Goal: Information Seeking & Learning: Learn about a topic

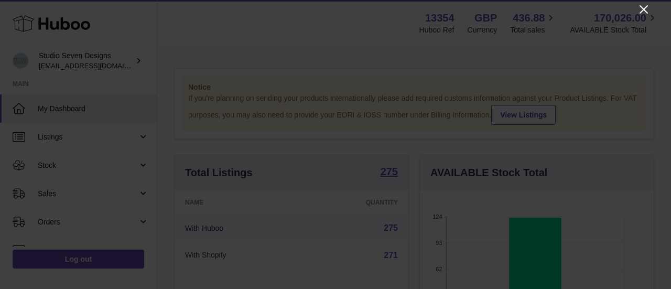
click at [641, 12] on icon "Close" at bounding box center [643, 9] width 8 height 8
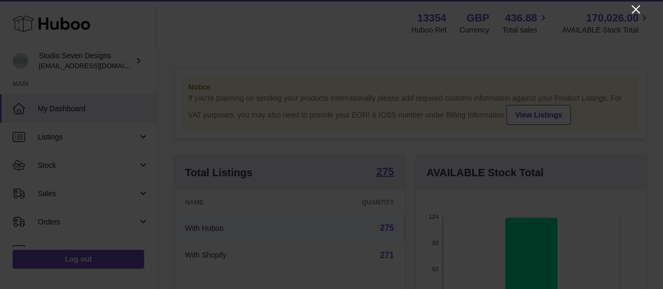
scroll to position [523770, 523703]
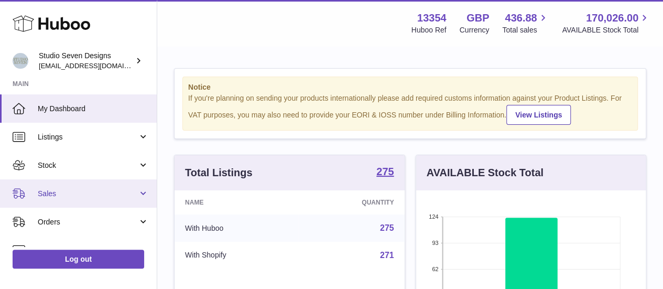
click at [54, 194] on span "Sales" at bounding box center [88, 194] width 100 height 10
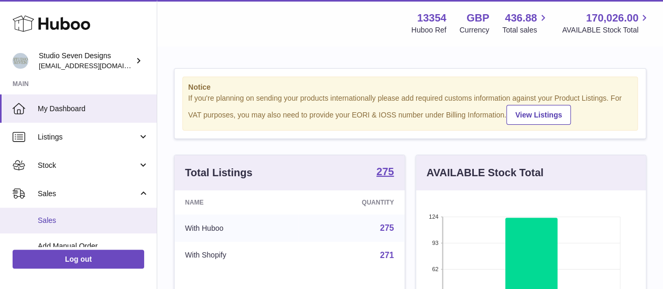
click at [52, 220] on span "Sales" at bounding box center [93, 220] width 111 height 10
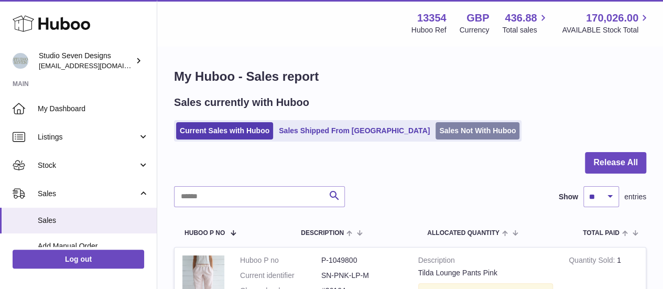
click at [435, 127] on link "Sales Not With Huboo" at bounding box center [477, 130] width 84 height 17
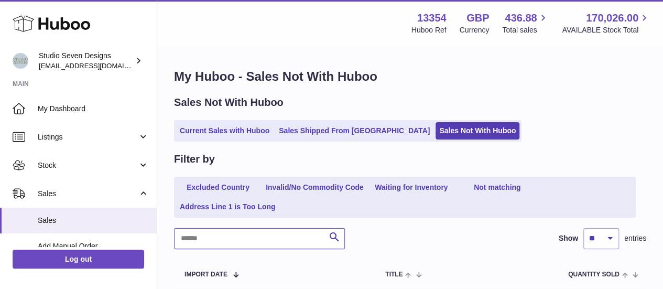
click at [232, 235] on input "text" at bounding box center [259, 238] width 171 height 21
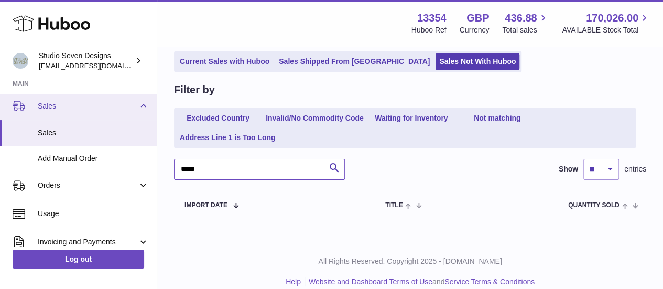
scroll to position [89, 0]
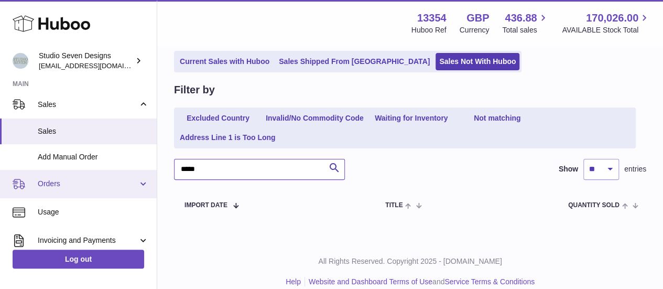
type input "*****"
click at [60, 187] on span "Orders" at bounding box center [88, 184] width 100 height 10
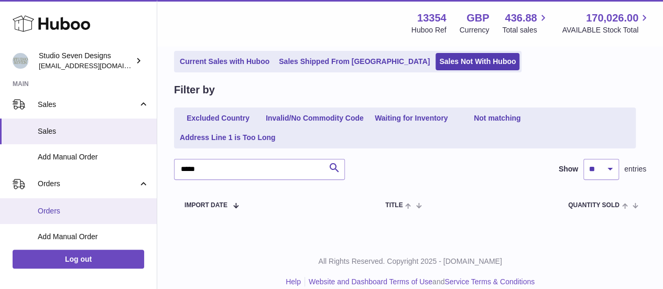
click at [67, 212] on span "Orders" at bounding box center [93, 211] width 111 height 10
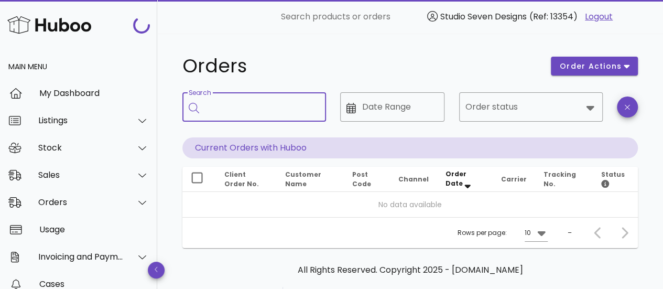
click at [216, 111] on div "Search" at bounding box center [261, 106] width 112 height 29
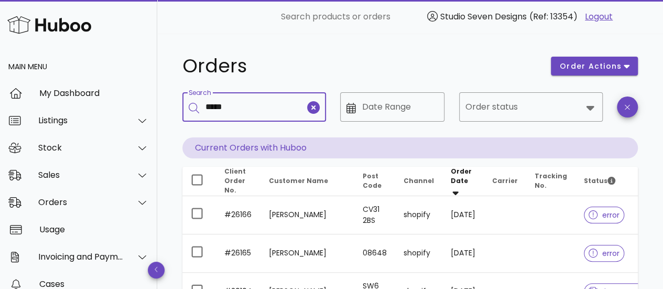
type input "*****"
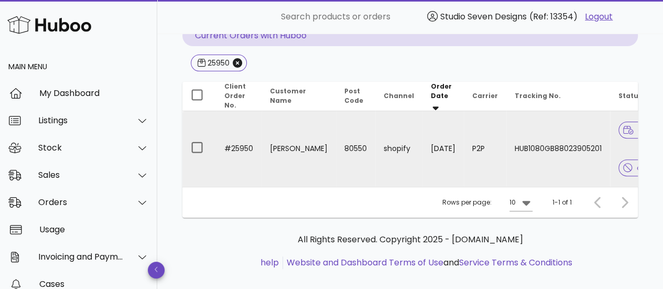
scroll to position [0, 38]
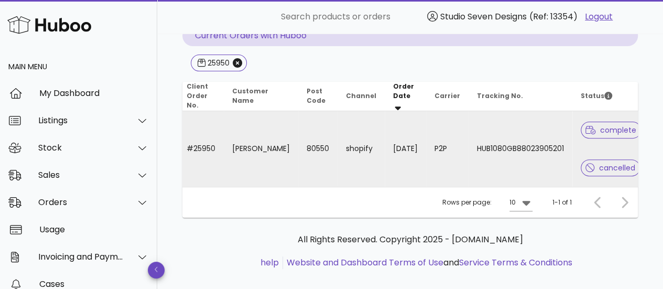
click at [486, 144] on td "HUB1080GB88023905201" at bounding box center [520, 148] width 104 height 75
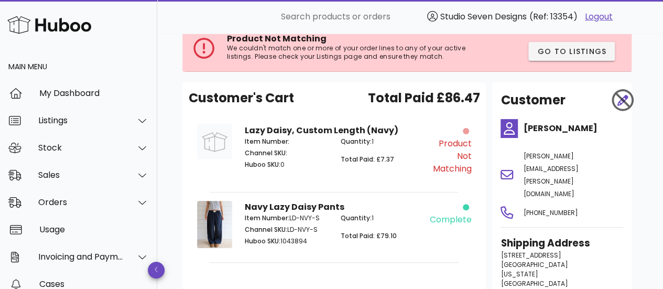
scroll to position [50, 0]
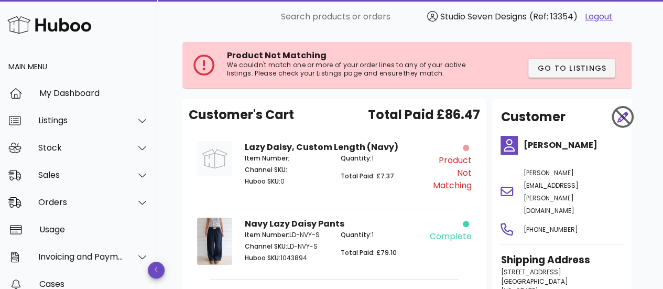
drag, startPoint x: 397, startPoint y: 147, endPoint x: 242, endPoint y: 139, distance: 154.8
click at [242, 139] on div "Lazy Daisy, Custom Length (Navy) Item Number: Channel SKU: Huboo SKU: 0 Quantit…" at bounding box center [333, 170] width 191 height 70
click at [238, 126] on div "Customer's Cart Total Paid £86.47" at bounding box center [334, 118] width 291 height 27
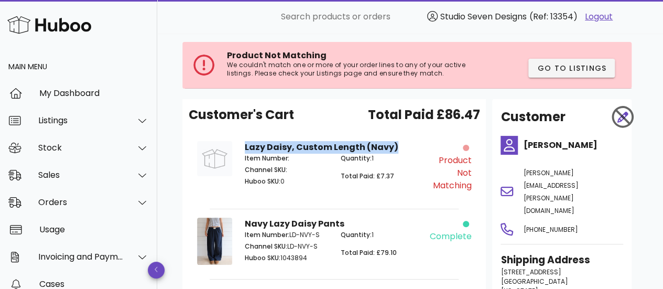
drag, startPoint x: 240, startPoint y: 146, endPoint x: 394, endPoint y: 142, distance: 154.1
click at [394, 142] on div "Lazy Daisy, Custom Length (Navy) Item Number: Channel SKU: Huboo SKU: 0 Quantit…" at bounding box center [333, 170] width 191 height 70
copy strong "Lazy Daisy, Custom Length (Navy)"
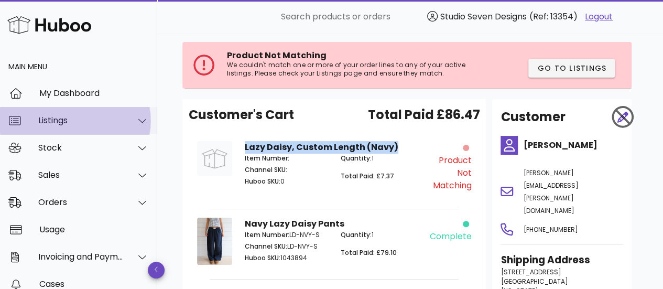
click at [80, 126] on div "Listings" at bounding box center [78, 120] width 157 height 27
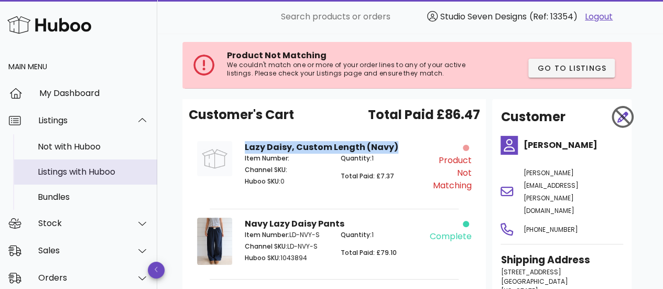
click at [78, 167] on div "Listings with Huboo" at bounding box center [93, 172] width 111 height 10
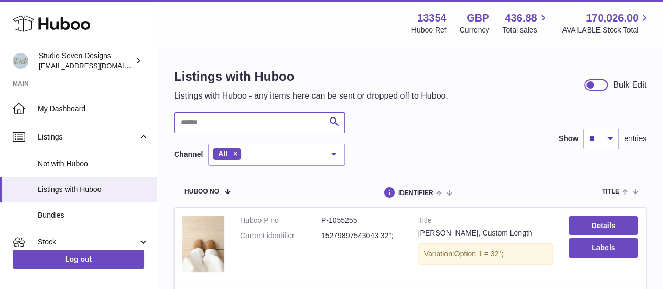
click at [240, 123] on input "text" at bounding box center [259, 122] width 171 height 21
paste input "**********"
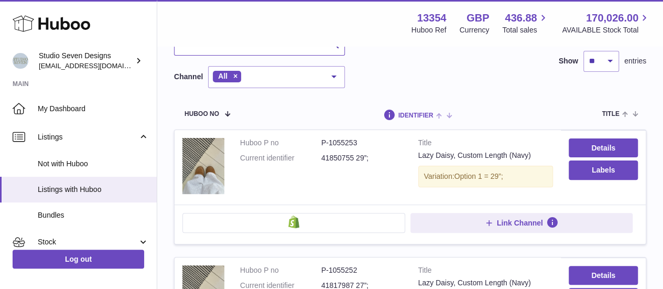
scroll to position [70, 0]
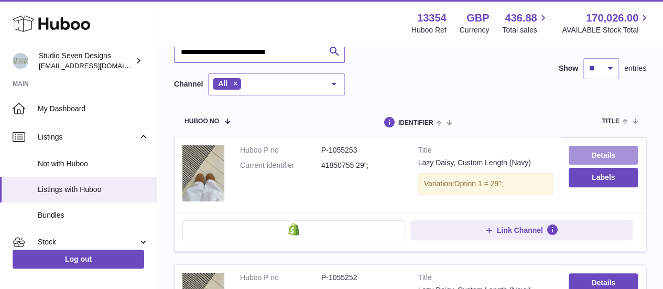
type input "**********"
click at [581, 149] on link "Details" at bounding box center [602, 155] width 69 height 19
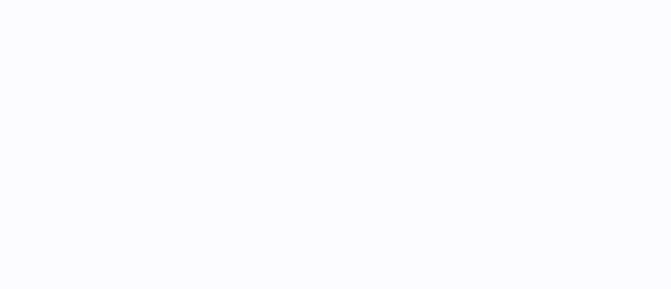
select select
select select "****"
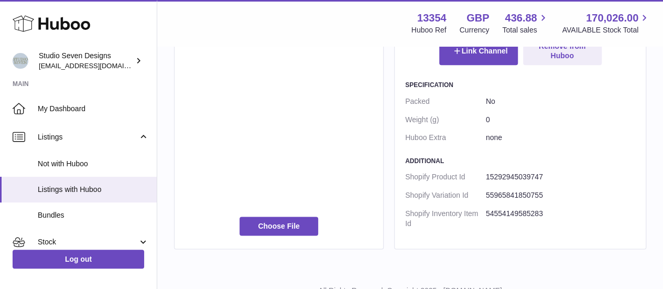
scroll to position [622, 0]
click at [86, 193] on span "Listings with Huboo" at bounding box center [93, 189] width 111 height 10
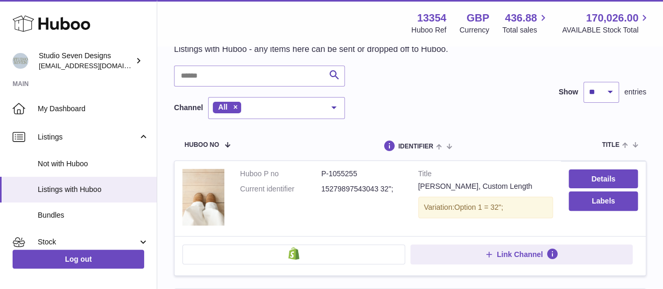
scroll to position [48, 0]
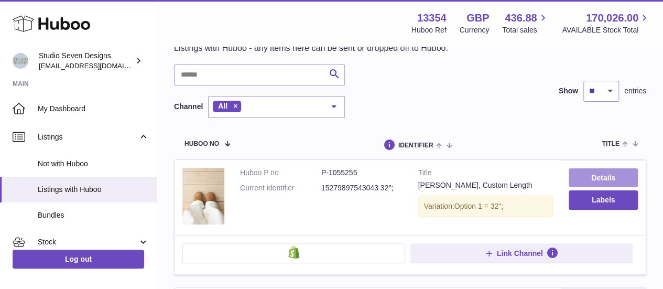
click at [593, 173] on link "Details" at bounding box center [602, 177] width 69 height 19
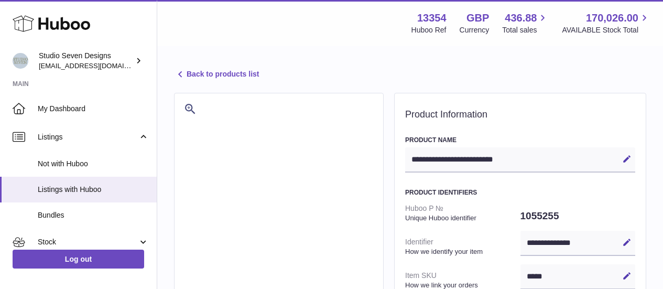
select select
select select "****"
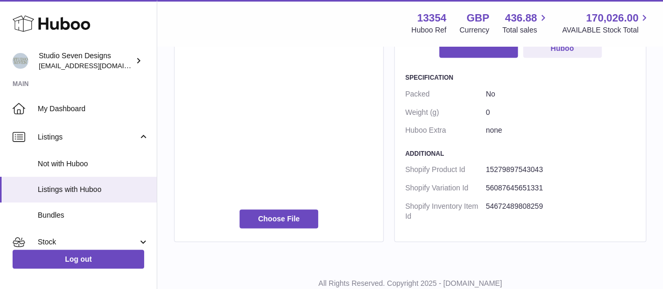
scroll to position [630, 0]
click at [93, 188] on span "Listings with Huboo" at bounding box center [93, 189] width 111 height 10
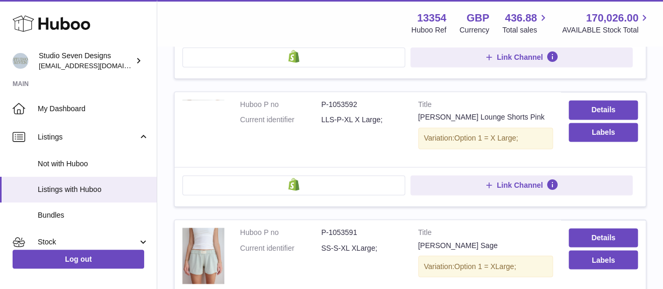
scroll to position [754, 0]
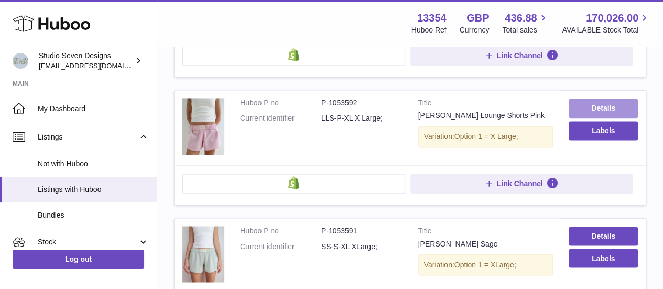
click at [593, 98] on link "Details" at bounding box center [602, 107] width 69 height 19
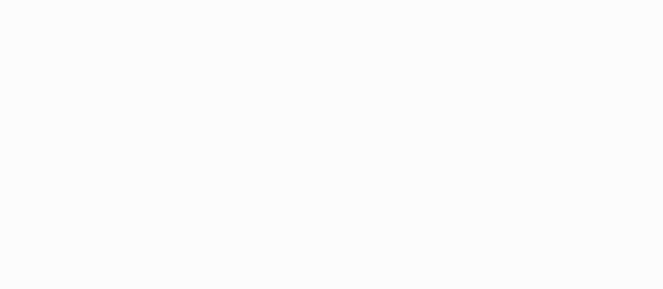
select select "***"
select select "****"
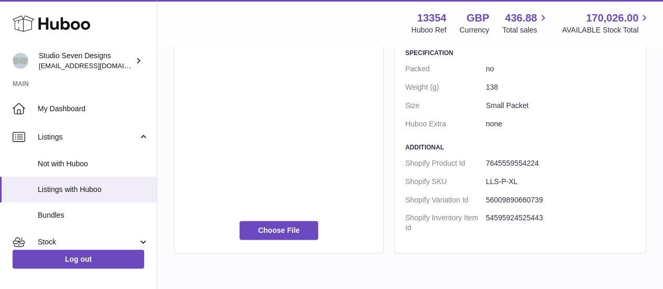
scroll to position [698, 0]
